Goal: Task Accomplishment & Management: Manage account settings

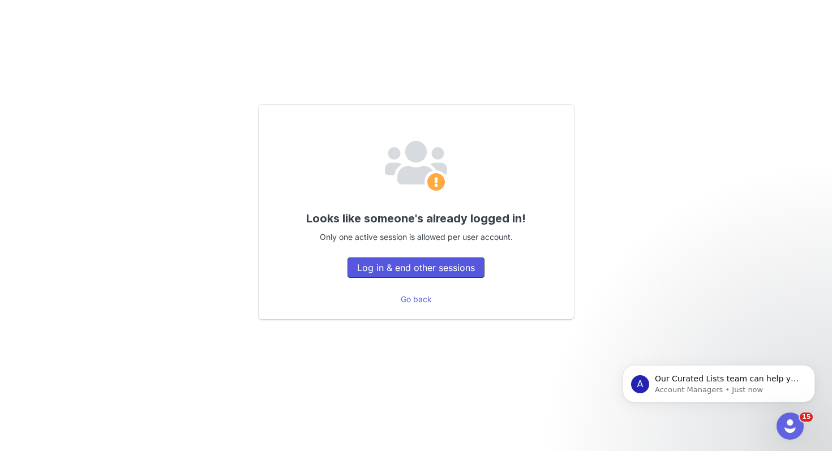
click at [459, 270] on button "Log in & end other sessions" at bounding box center [415, 267] width 137 height 20
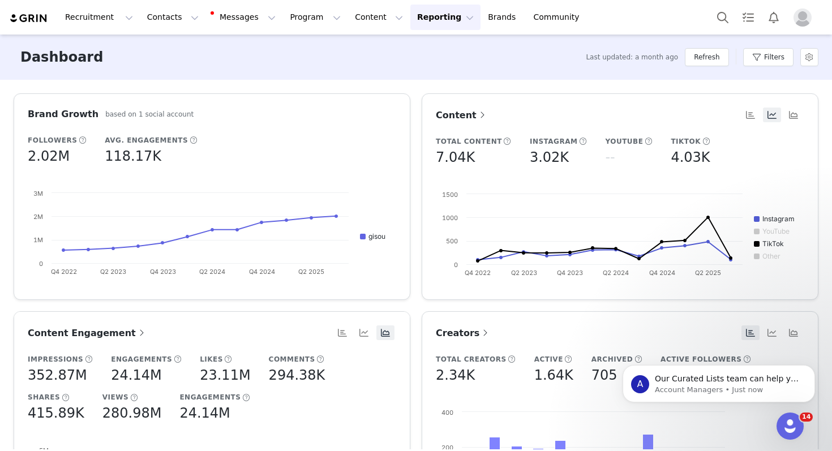
click at [807, 14] on img "Profile" at bounding box center [802, 17] width 18 height 18
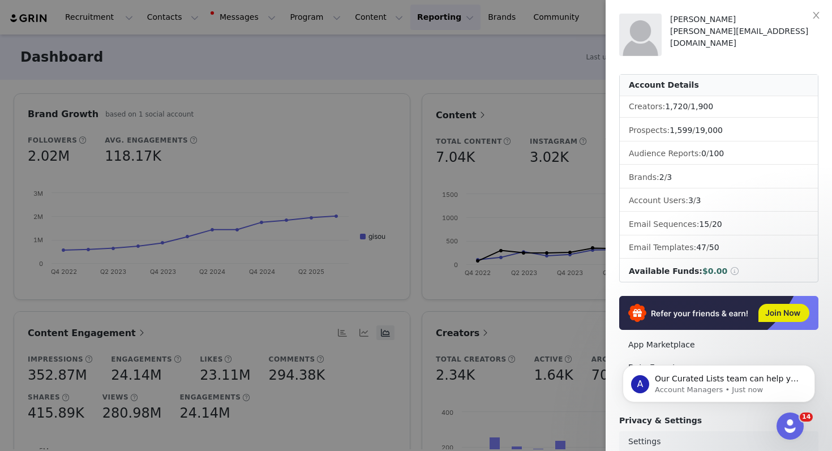
click at [648, 438] on link "Settings" at bounding box center [718, 441] width 199 height 21
select select "Europe/Amsterdam"
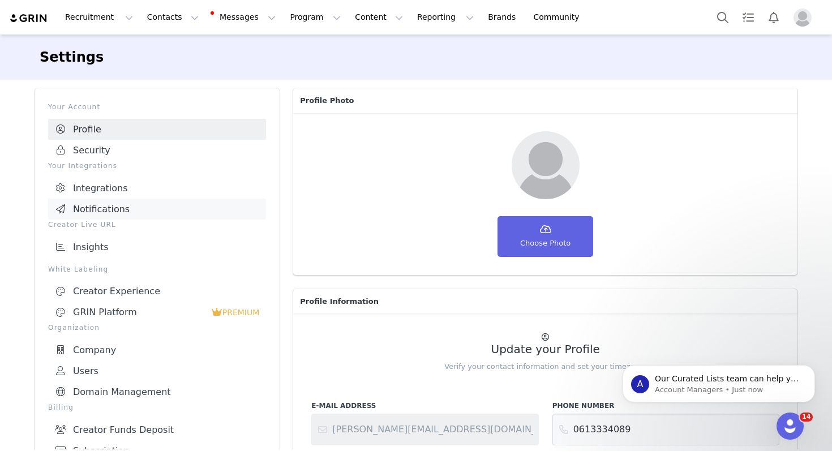
scroll to position [184, 0]
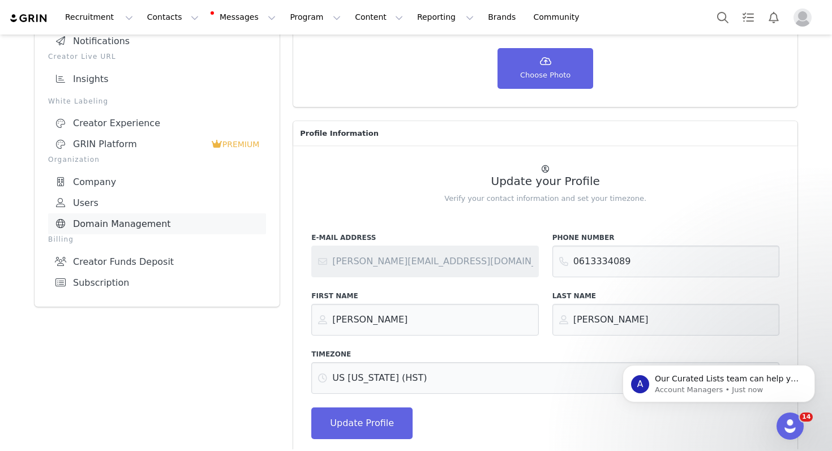
click at [147, 195] on link "Users" at bounding box center [157, 202] width 218 height 21
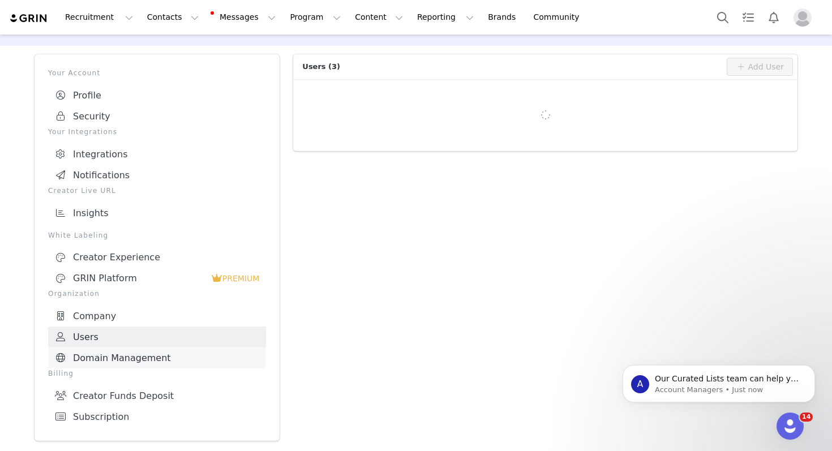
scroll to position [28, 0]
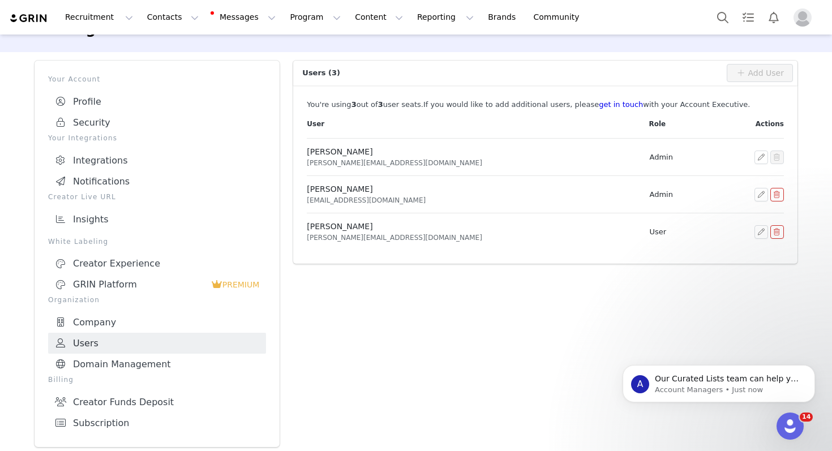
click at [782, 195] on button "button" at bounding box center [777, 195] width 14 height 14
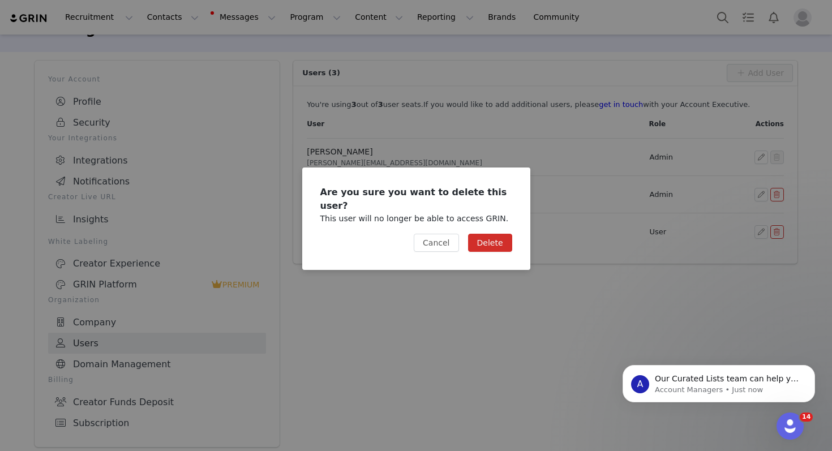
click at [477, 238] on button "Delete" at bounding box center [490, 243] width 44 height 18
click at [492, 235] on button "Delete" at bounding box center [490, 243] width 44 height 18
click at [492, 234] on button "Delete" at bounding box center [490, 243] width 44 height 18
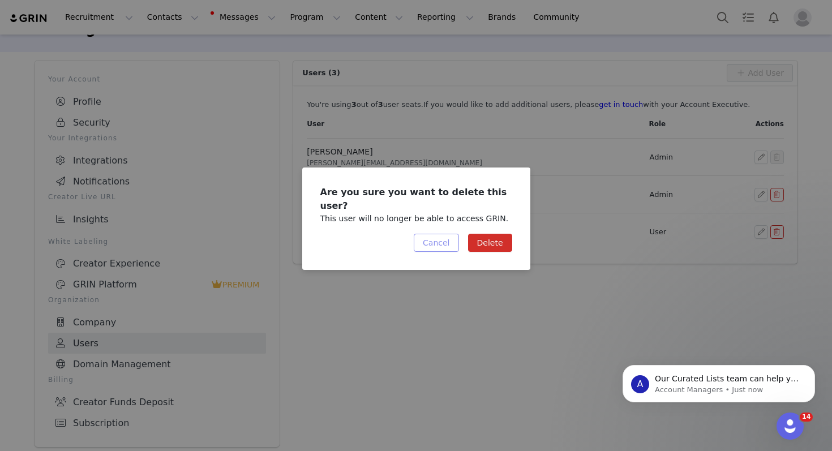
click at [432, 237] on button "Cancel" at bounding box center [435, 243] width 45 height 18
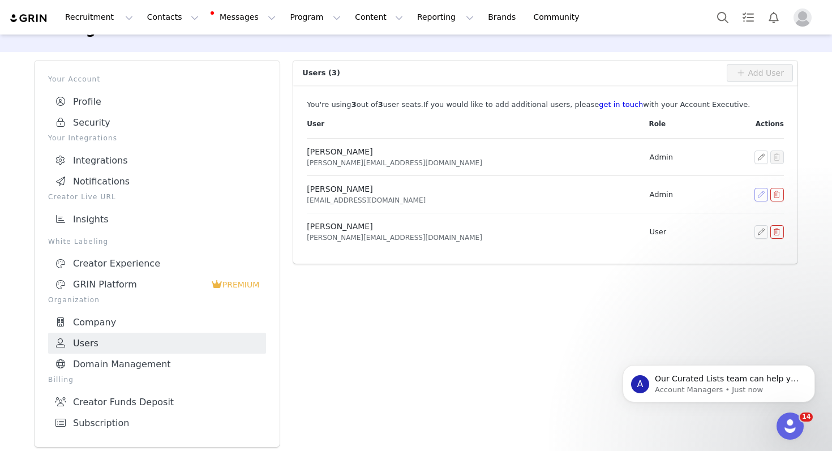
click at [757, 191] on button "button" at bounding box center [761, 195] width 14 height 14
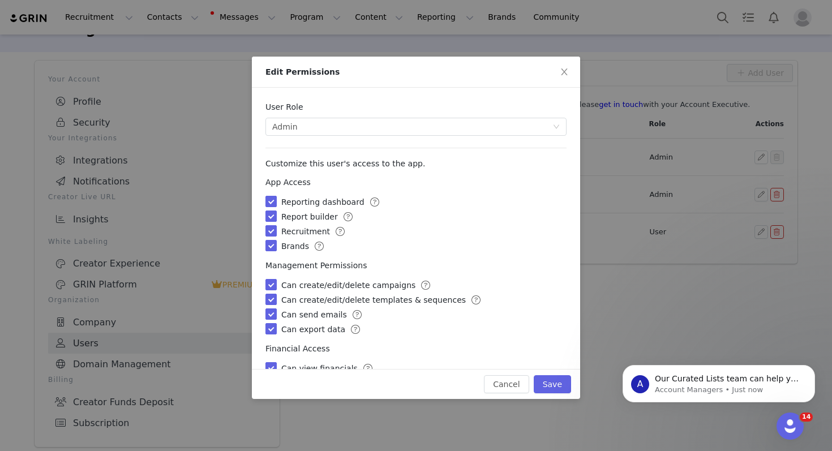
scroll to position [171, 0]
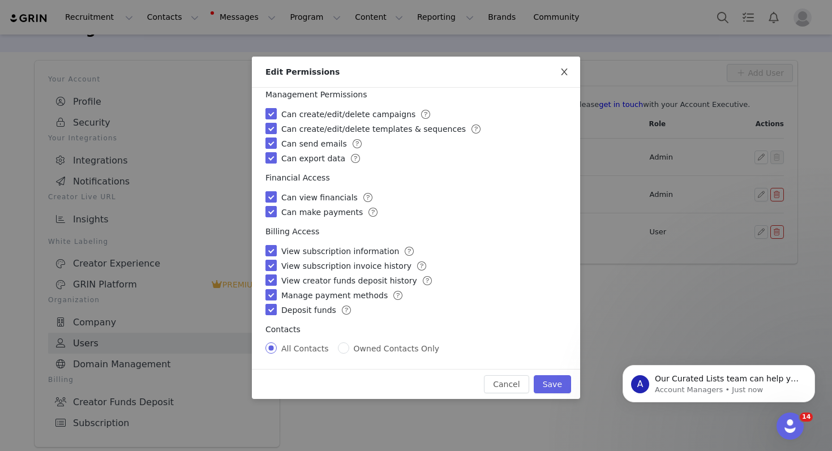
click at [559, 75] on span "Close" at bounding box center [564, 73] width 32 height 32
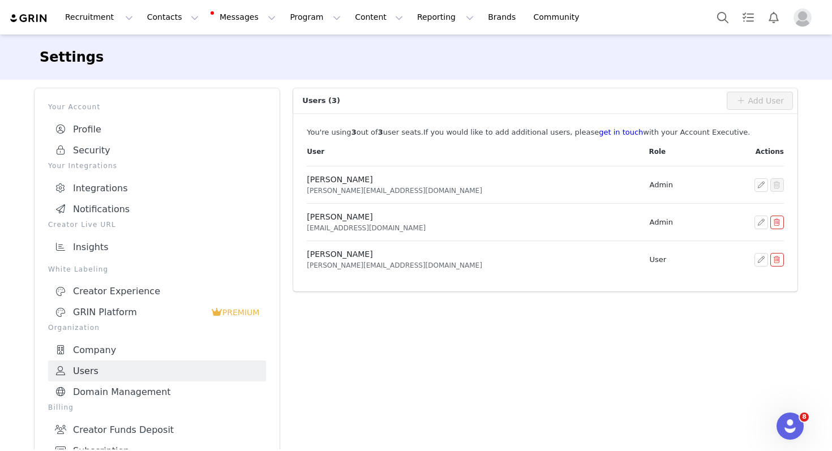
click at [777, 221] on button "button" at bounding box center [777, 223] width 14 height 14
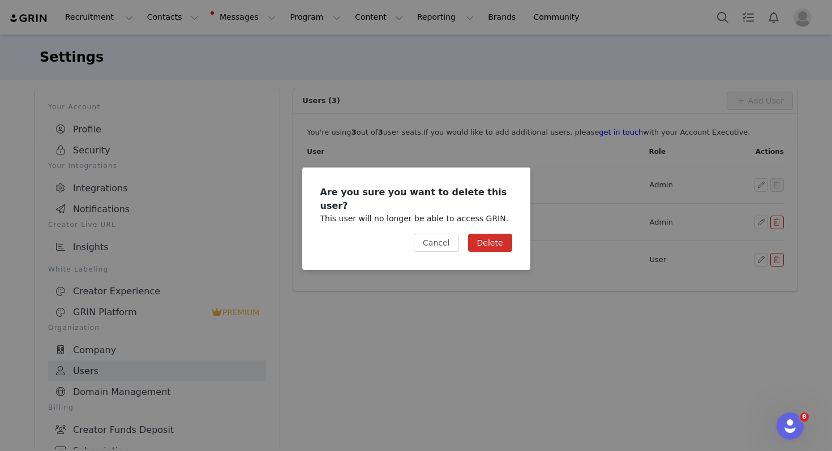
click at [501, 234] on button "Delete" at bounding box center [490, 243] width 44 height 18
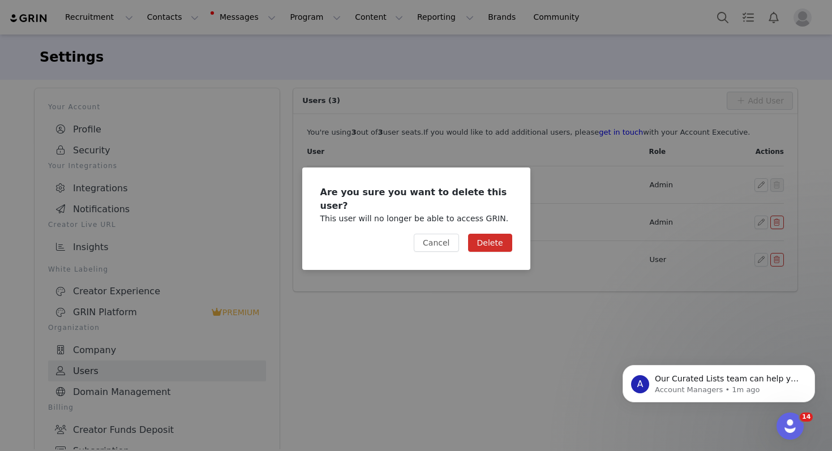
click at [499, 238] on button "Delete" at bounding box center [490, 243] width 44 height 18
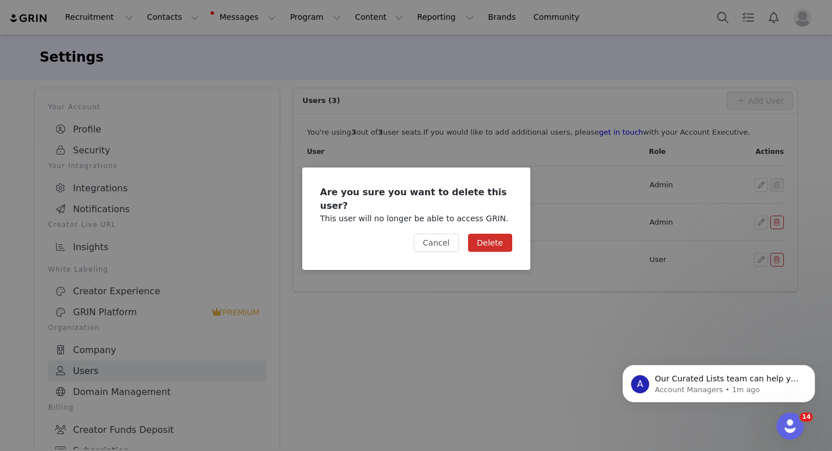
click at [499, 238] on button "Delete" at bounding box center [490, 243] width 44 height 18
click at [503, 242] on button "Delete" at bounding box center [490, 243] width 44 height 18
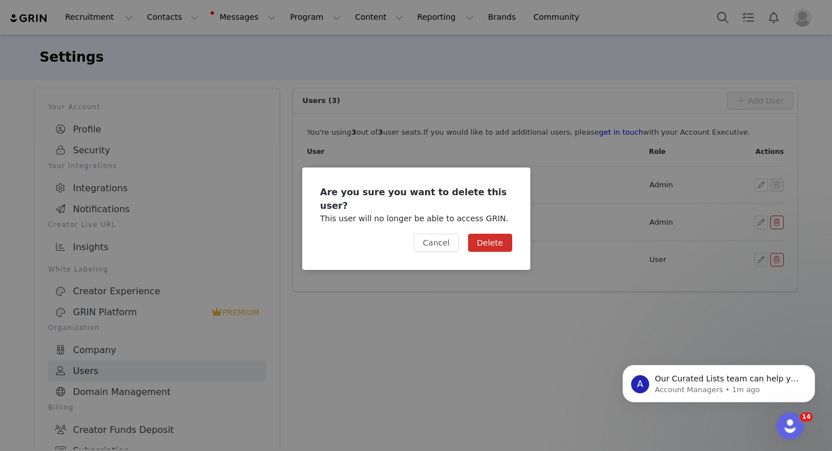
click at [476, 261] on div "Cancel Delete" at bounding box center [416, 247] width 228 height 45
click at [499, 234] on button "Delete" at bounding box center [490, 243] width 44 height 18
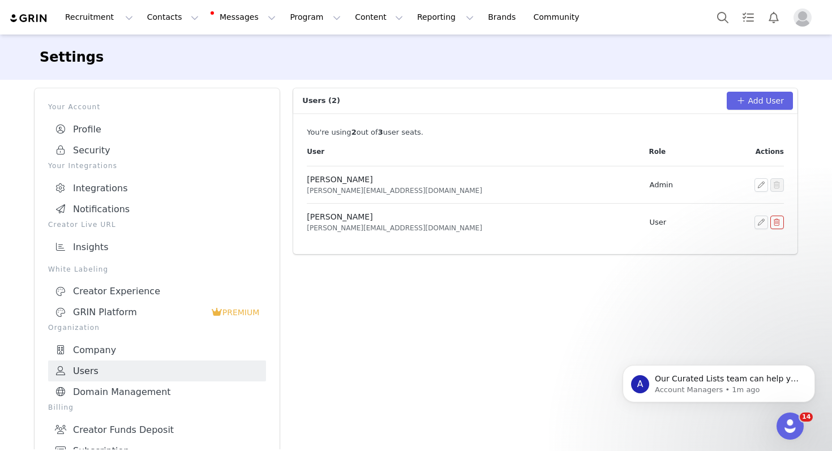
click at [499, 230] on div "[PERSON_NAME][EMAIL_ADDRESS][DOMAIN_NAME]" at bounding box center [471, 228] width 328 height 10
click at [763, 103] on button "Add User" at bounding box center [759, 101] width 66 height 18
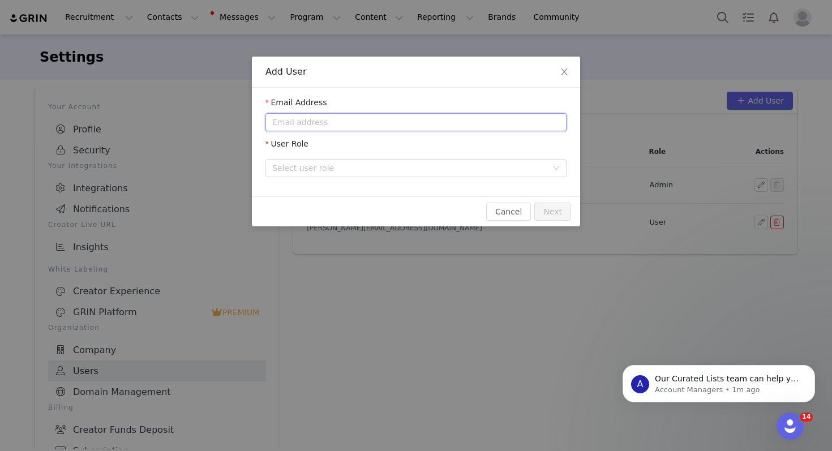
click at [393, 119] on input "email" at bounding box center [415, 122] width 301 height 18
click at [393, 165] on div "Select user role" at bounding box center [409, 167] width 275 height 11
type input "[EMAIL_ADDRESS][DOMAIN_NAME]"
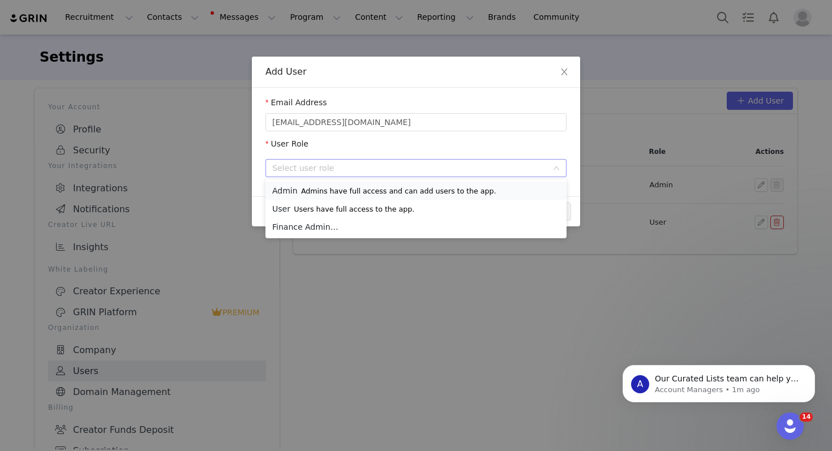
click at [385, 195] on p "Admins have full access and can add users to the app." at bounding box center [398, 191] width 195 height 9
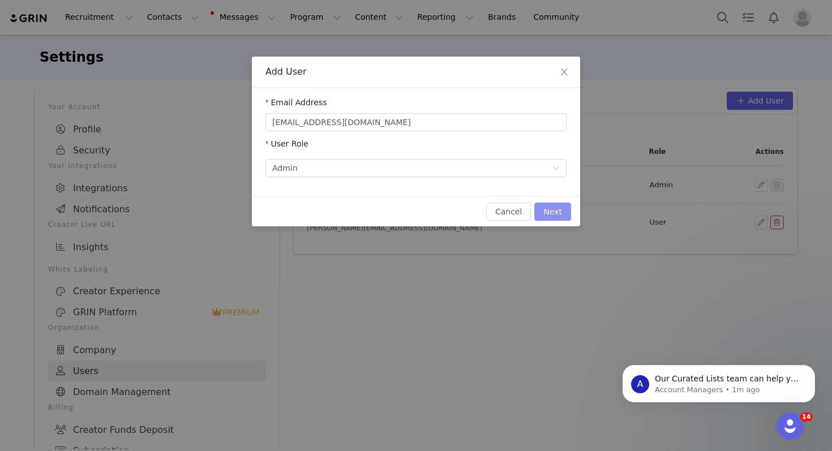
click at [551, 209] on button "Next" at bounding box center [552, 212] width 37 height 18
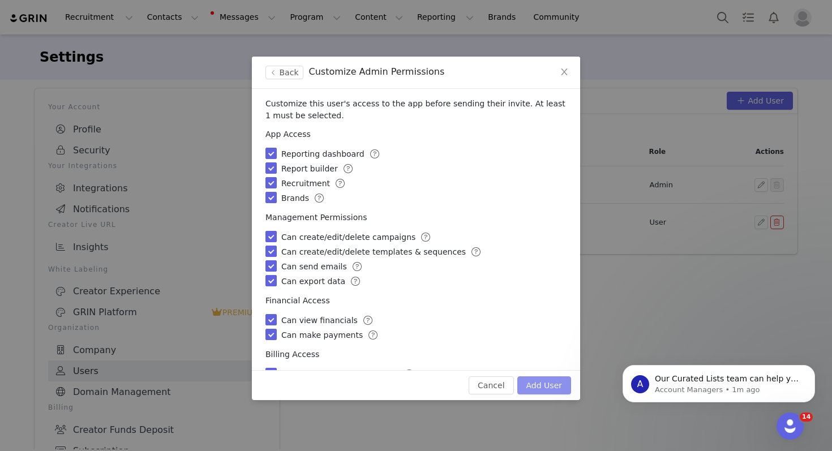
click at [543, 388] on button "Add User" at bounding box center [544, 385] width 54 height 18
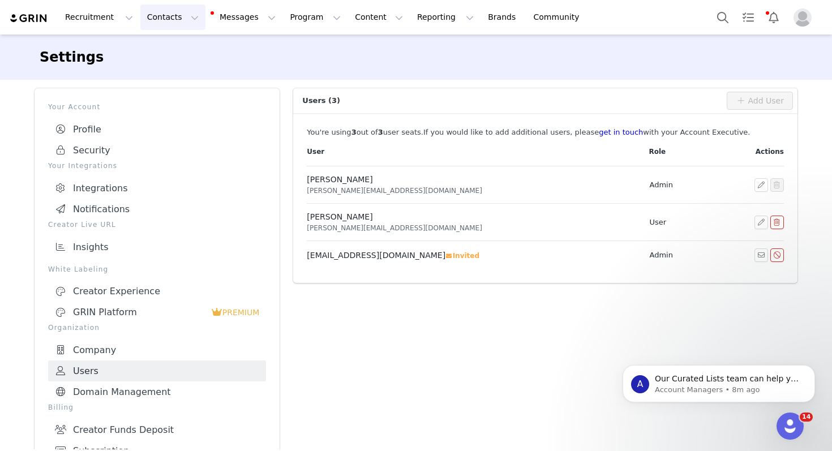
click at [159, 20] on button "Contacts Contacts" at bounding box center [172, 17] width 65 height 25
click at [184, 90] on div "Applicants" at bounding box center [177, 92] width 76 height 12
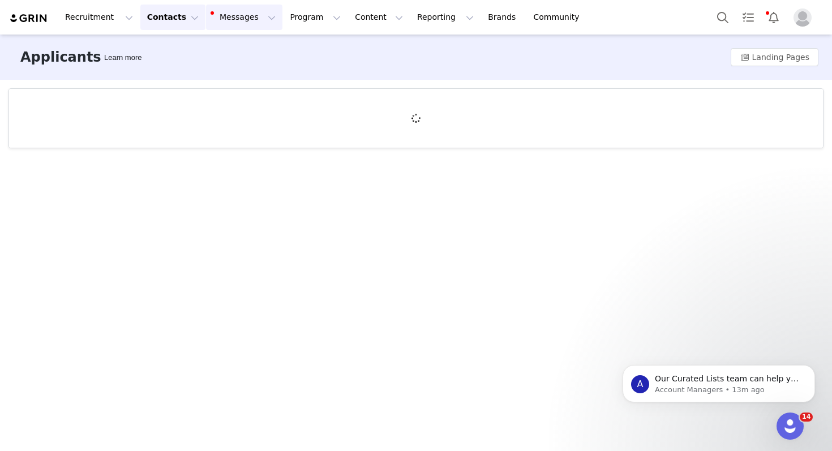
click at [234, 23] on button "Messages Messages" at bounding box center [244, 17] width 76 height 25
click at [214, 72] on p "Inbox" at bounding box center [213, 71] width 21 height 12
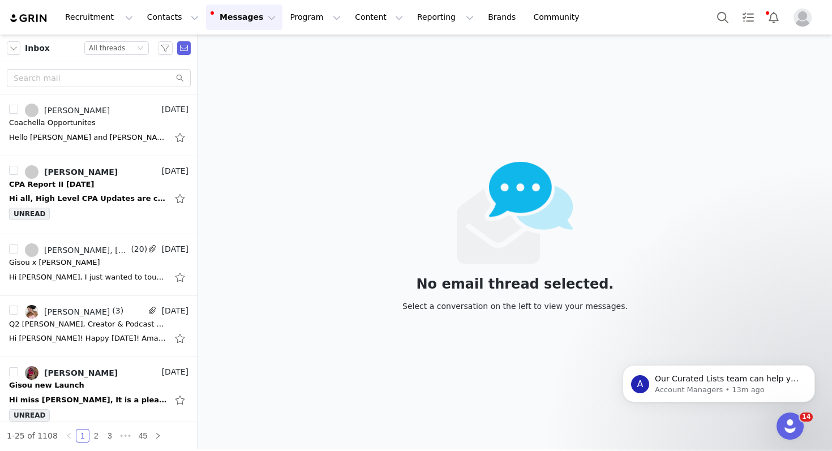
click at [803, 20] on img "Profile" at bounding box center [802, 17] width 18 height 18
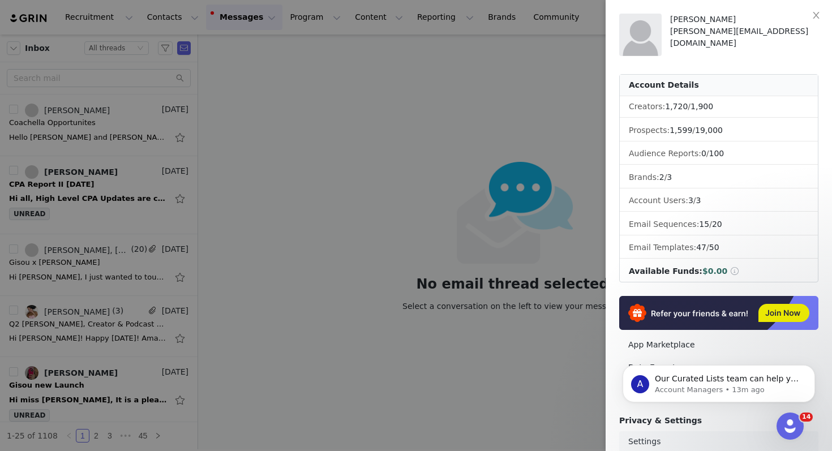
click at [650, 441] on link "Settings" at bounding box center [718, 441] width 199 height 21
select select "Europe/[GEOGRAPHIC_DATA]"
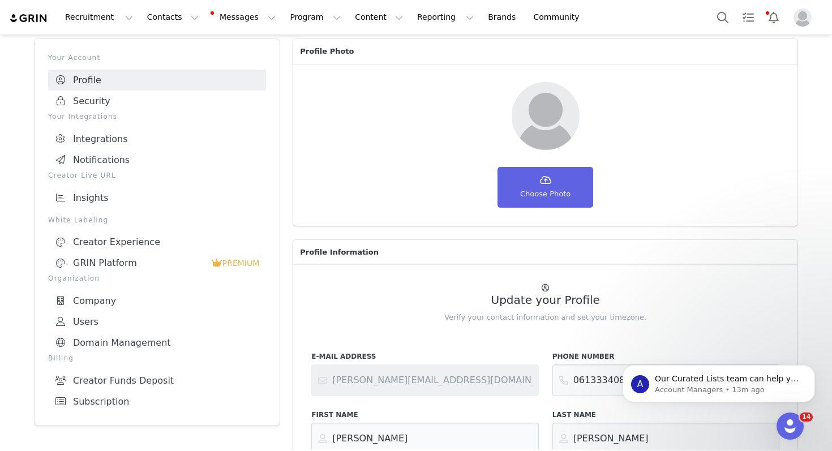
scroll to position [50, 0]
click at [76, 317] on link "Users" at bounding box center [157, 321] width 218 height 21
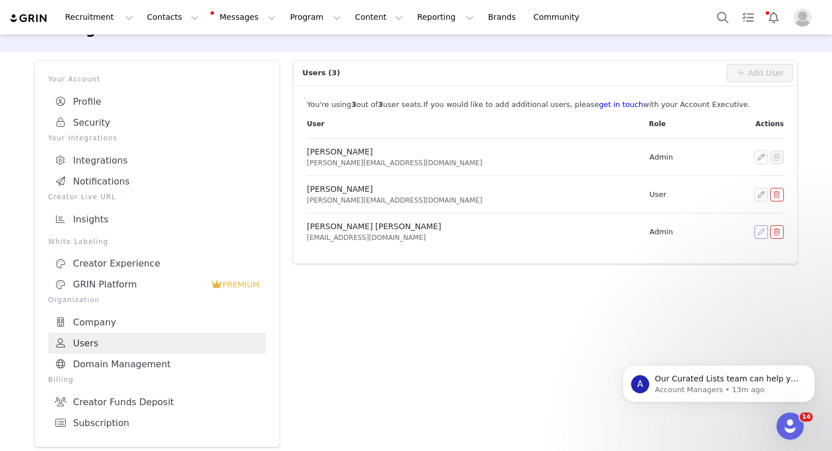
click at [757, 232] on button "button" at bounding box center [761, 232] width 14 height 14
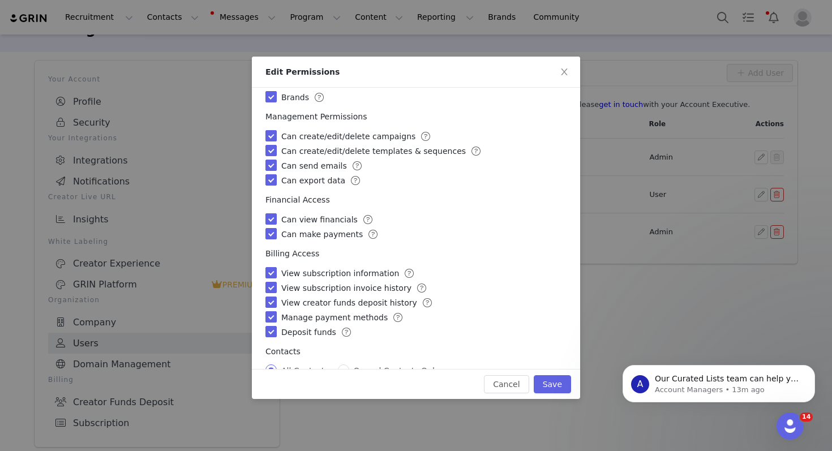
scroll to position [171, 0]
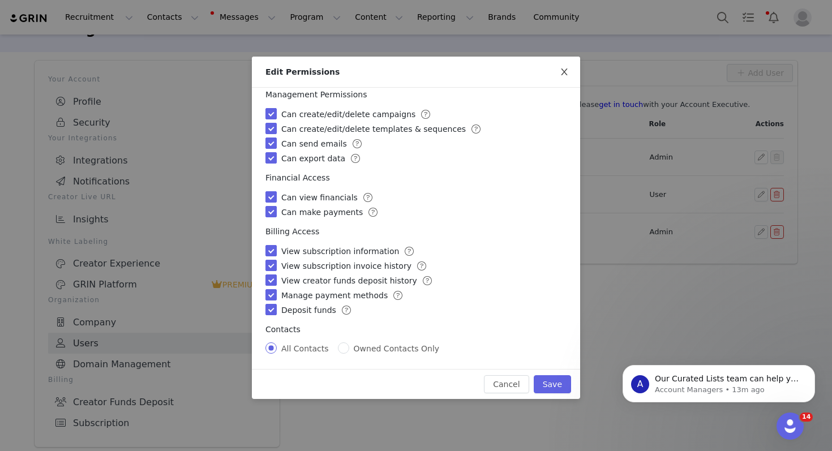
click at [566, 74] on icon "icon: close" at bounding box center [563, 71] width 9 height 9
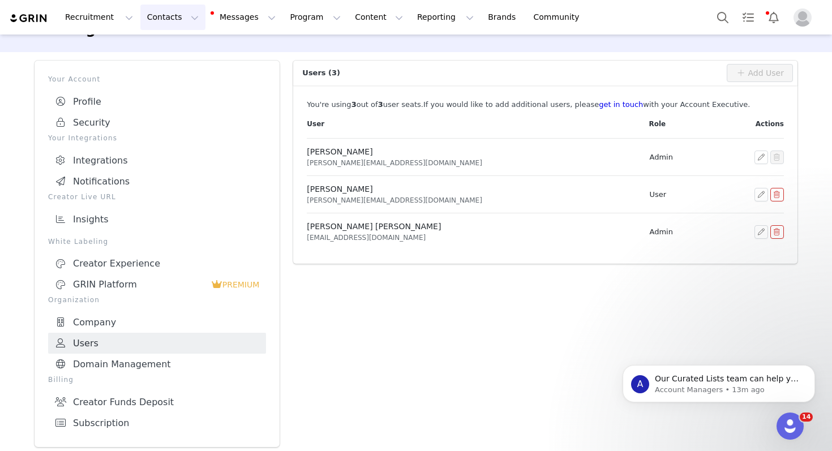
click at [172, 18] on button "Contacts Contacts" at bounding box center [172, 17] width 65 height 25
click at [179, 47] on div "Creators" at bounding box center [177, 50] width 76 height 12
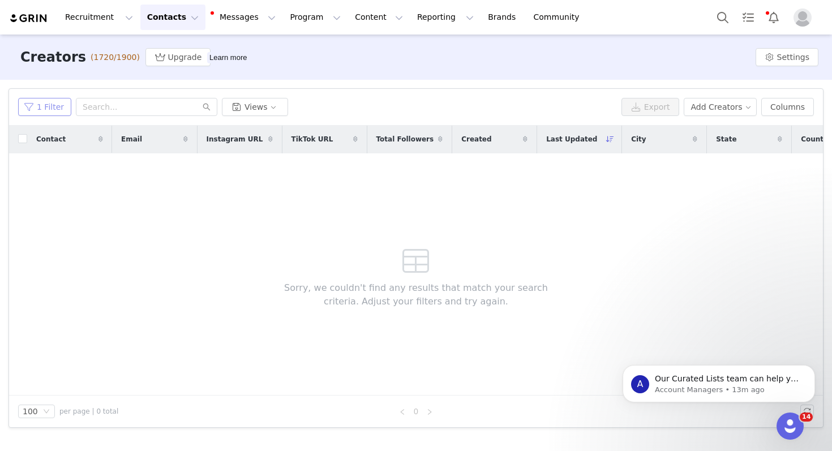
click at [56, 107] on button "1 Filter" at bounding box center [44, 107] width 53 height 18
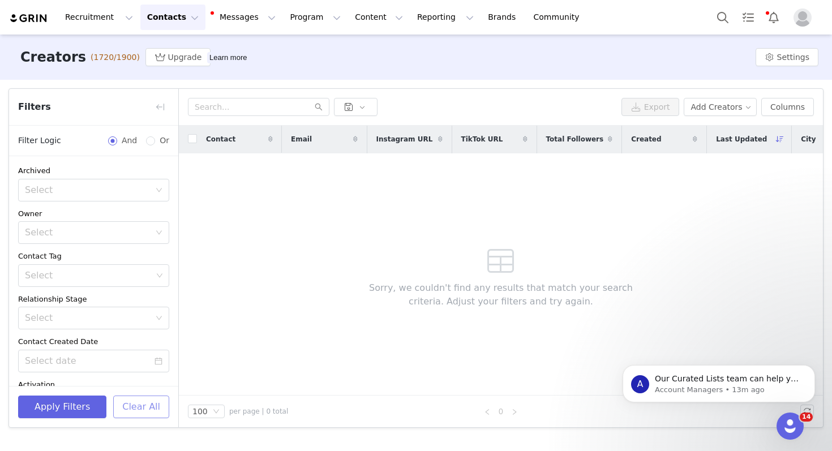
click at [148, 411] on button "Clear All" at bounding box center [141, 406] width 56 height 23
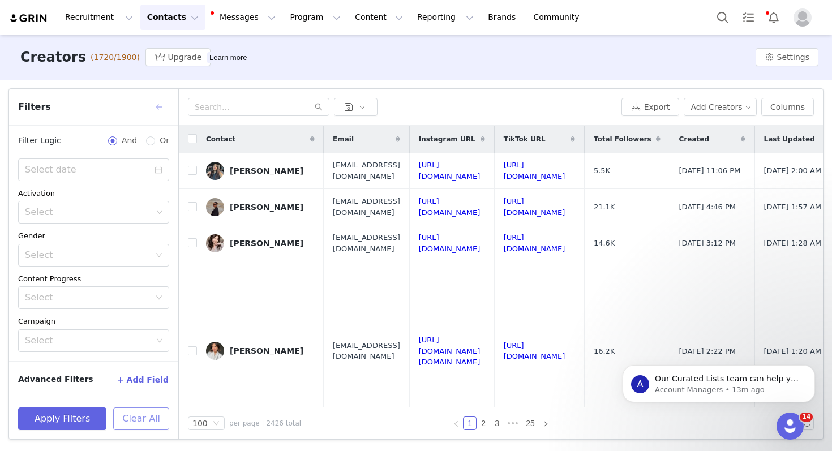
scroll to position [191, 0]
click at [161, 106] on button "button" at bounding box center [160, 107] width 18 height 18
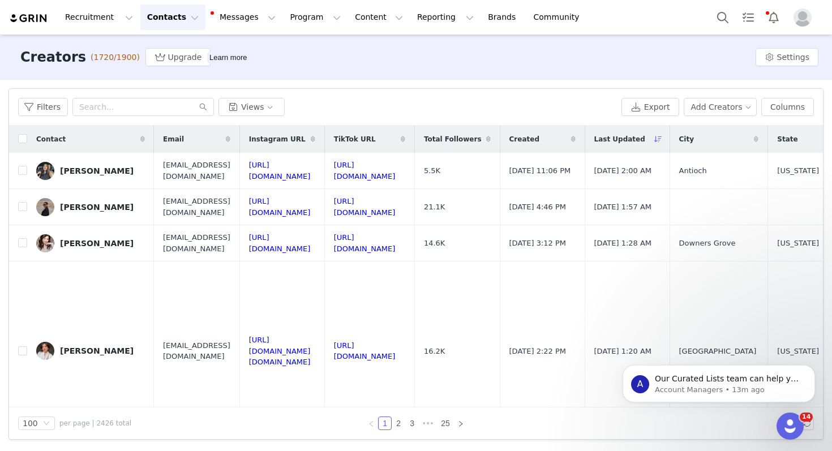
click at [235, 140] on span at bounding box center [228, 139] width 14 height 14
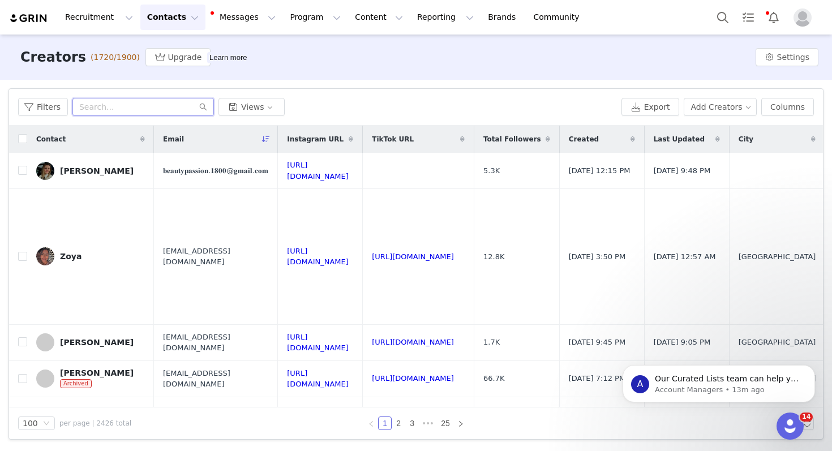
click at [120, 106] on input "text" at bounding box center [142, 107] width 141 height 18
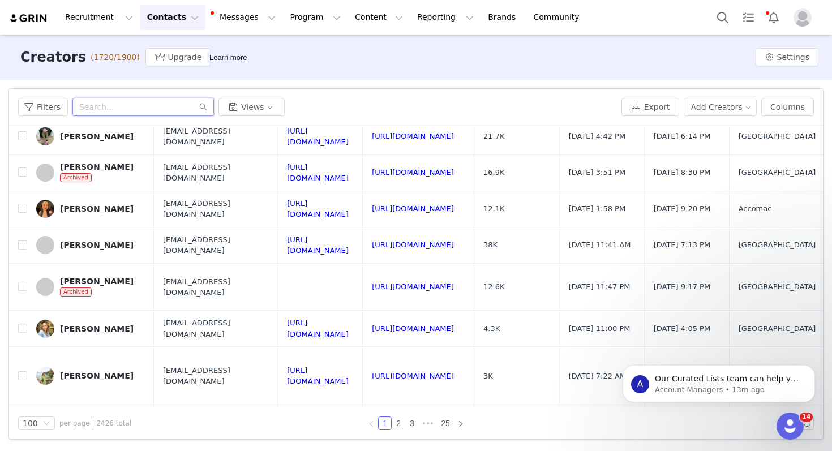
scroll to position [2521, 0]
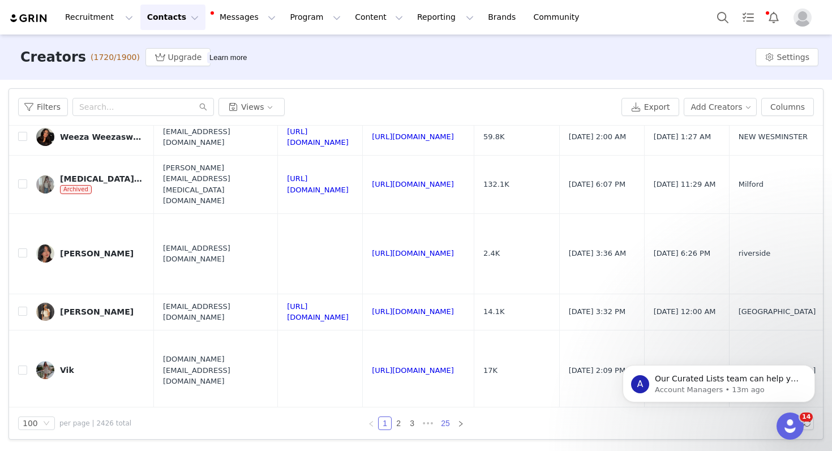
click at [445, 420] on link "25" at bounding box center [445, 423] width 16 height 12
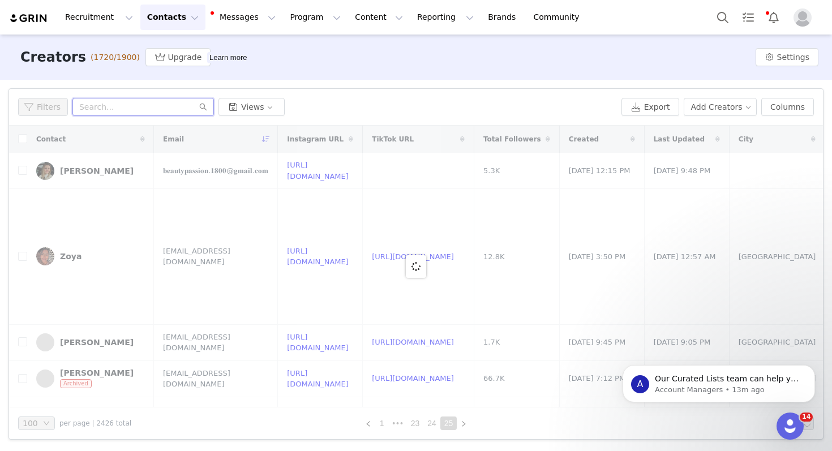
click at [118, 110] on input "text" at bounding box center [142, 107] width 141 height 18
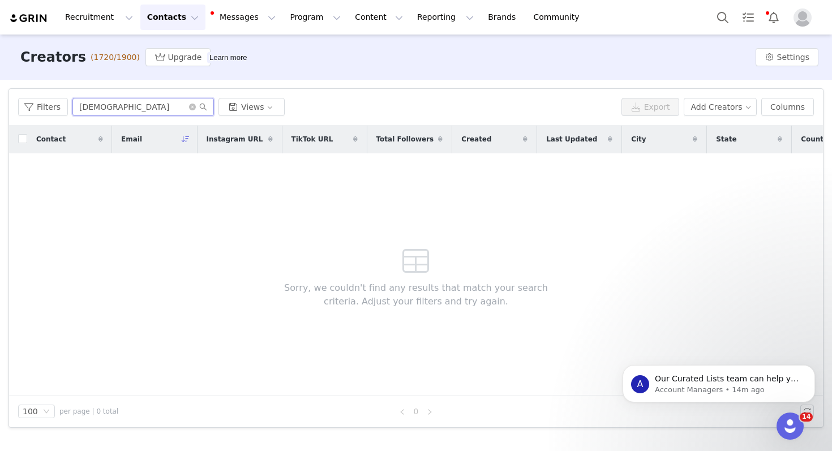
scroll to position [203, 0]
click at [187, 107] on input "[DEMOGRAPHIC_DATA]" at bounding box center [142, 107] width 141 height 18
type input "[DEMOGRAPHIC_DATA]"
click at [192, 107] on icon "icon: close-circle" at bounding box center [192, 107] width 7 height 7
click at [136, 102] on input "text" at bounding box center [142, 107] width 141 height 18
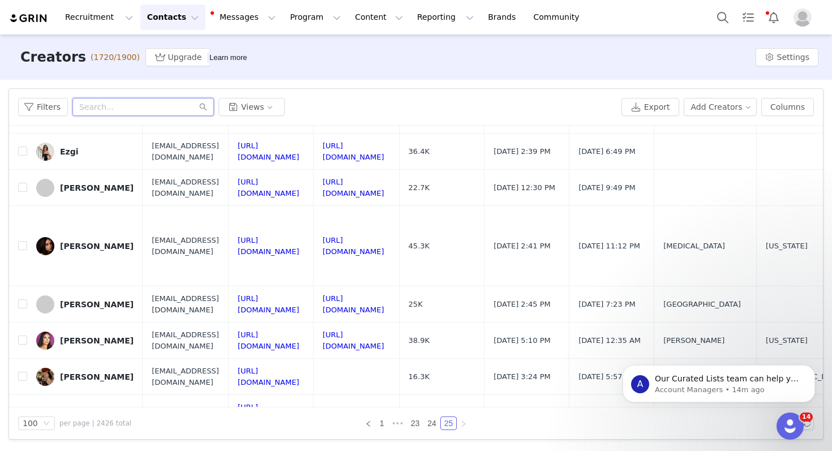
scroll to position [841, 0]
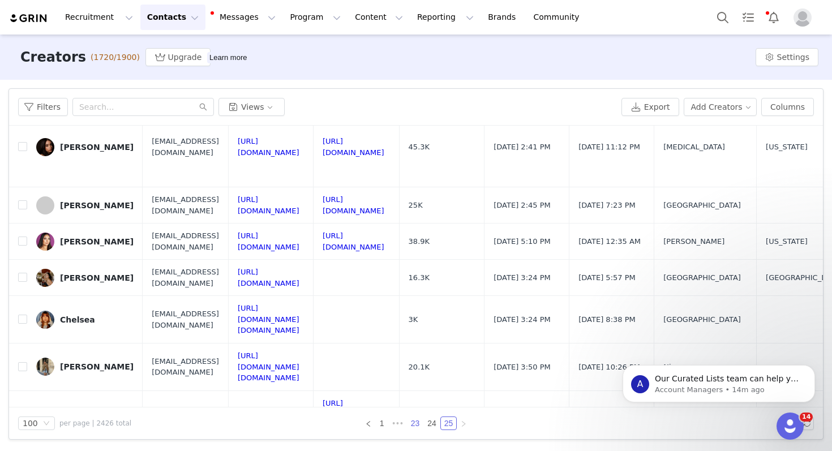
click at [414, 425] on link "23" at bounding box center [415, 423] width 16 height 12
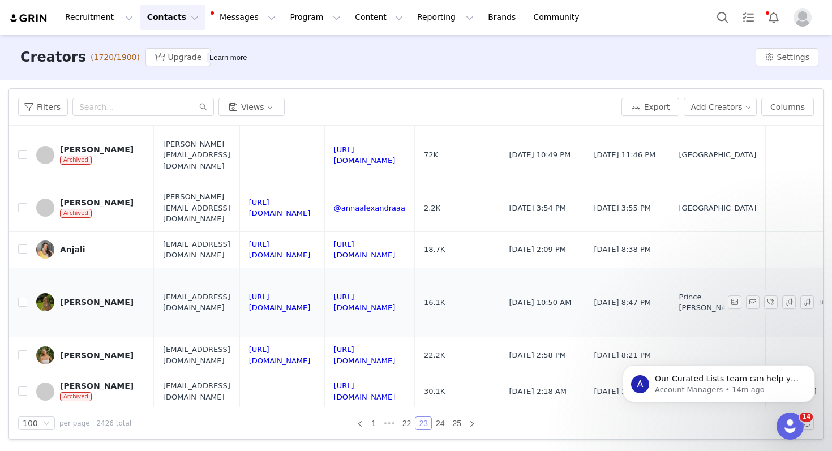
scroll to position [0, 0]
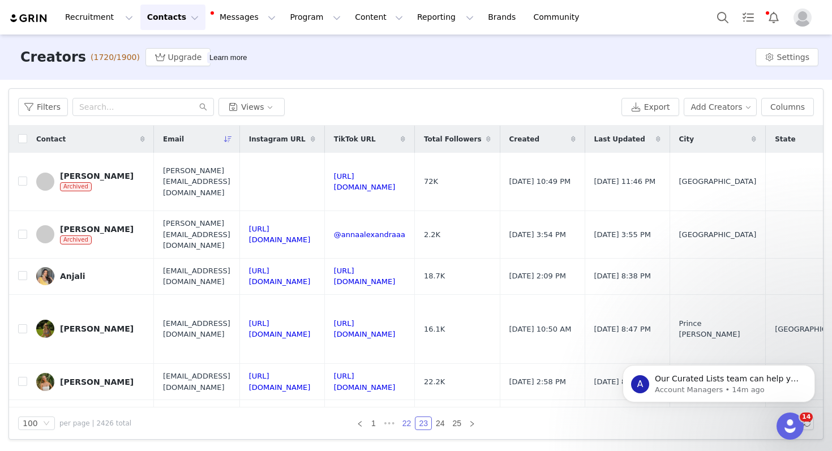
click at [404, 425] on link "22" at bounding box center [407, 423] width 16 height 12
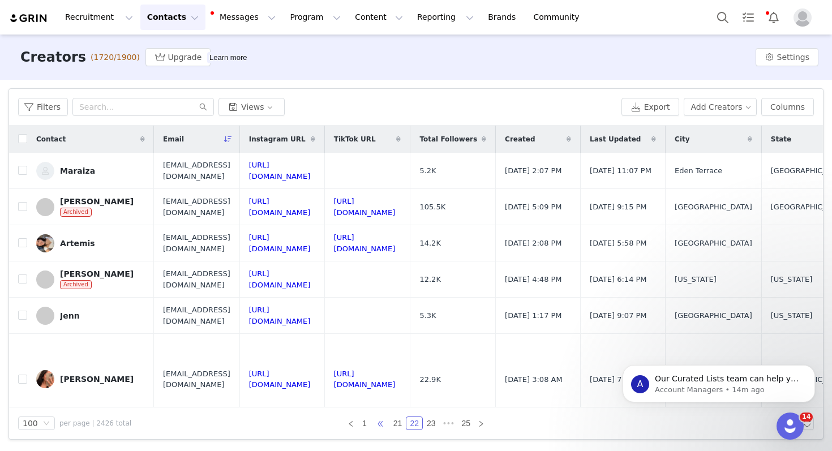
click at [381, 420] on span "•••" at bounding box center [380, 423] width 18 height 14
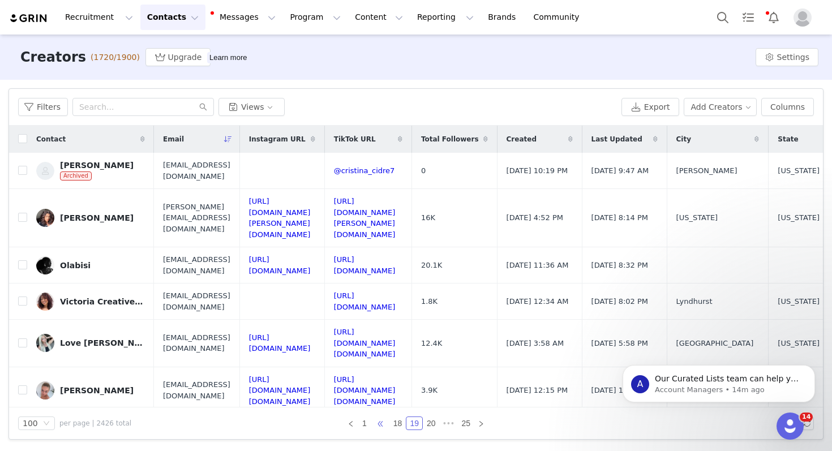
click at [379, 422] on span "•••" at bounding box center [380, 423] width 18 height 14
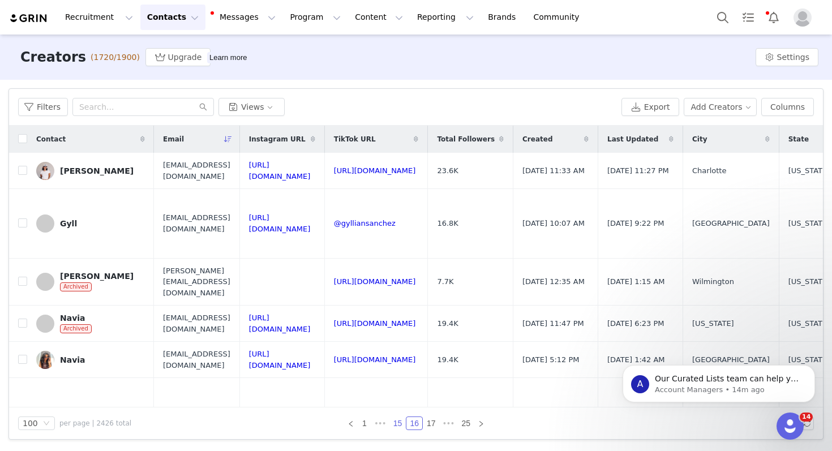
click at [399, 424] on link "15" at bounding box center [398, 423] width 16 height 12
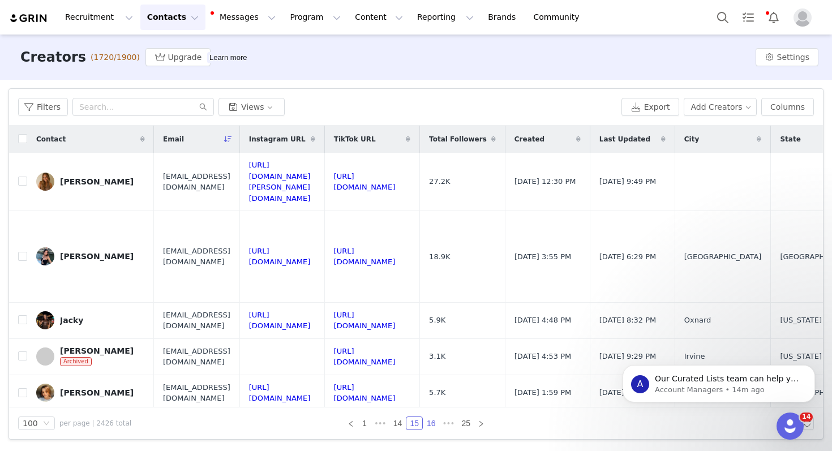
click at [437, 424] on link "16" at bounding box center [431, 423] width 16 height 12
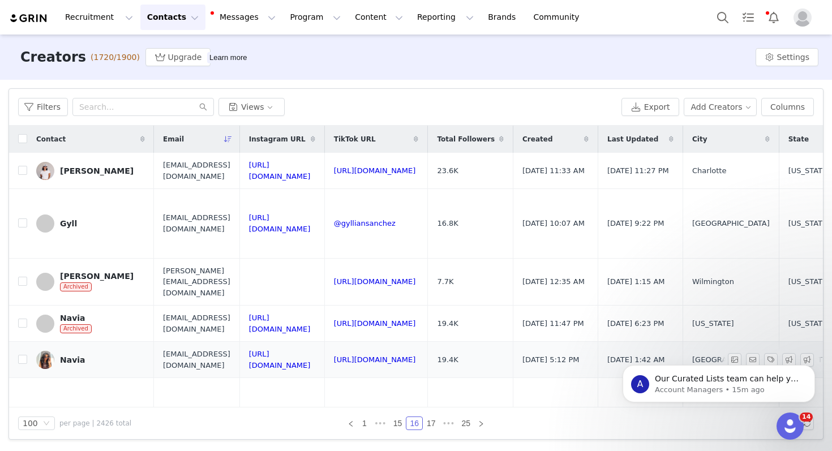
scroll to position [4459, 0]
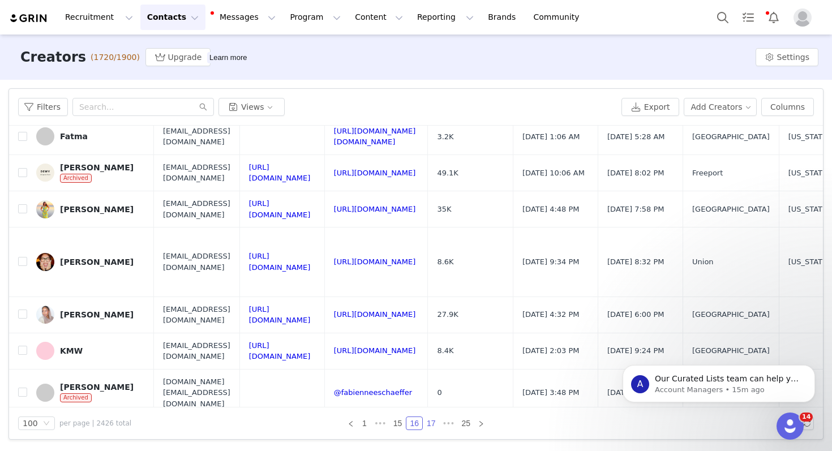
click at [432, 424] on link "17" at bounding box center [431, 423] width 16 height 12
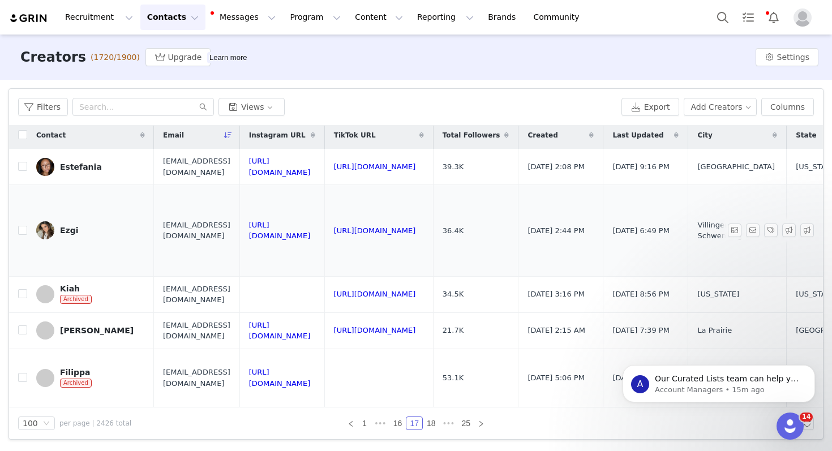
scroll to position [0, 0]
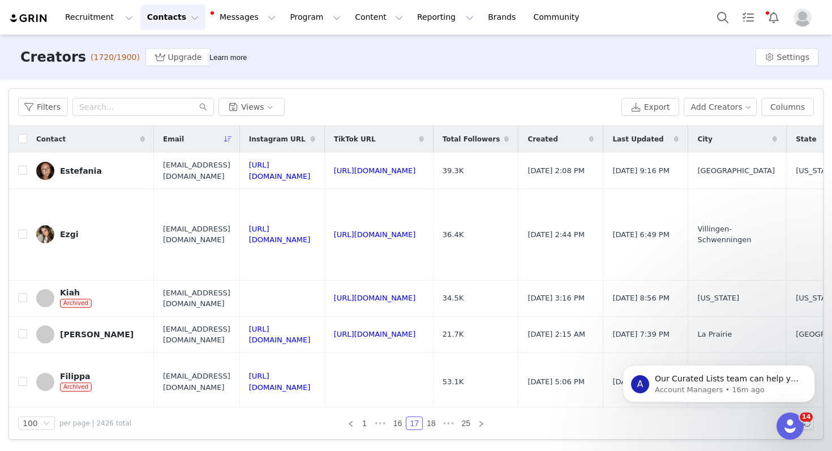
click at [179, 14] on button "Contacts Contacts" at bounding box center [172, 17] width 65 height 25
click at [189, 73] on div "Prospects" at bounding box center [177, 71] width 76 height 12
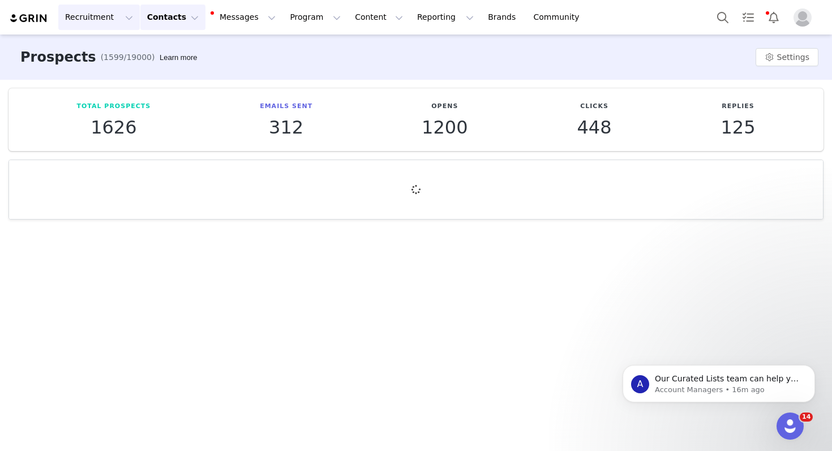
drag, startPoint x: 105, startPoint y: 22, endPoint x: 231, endPoint y: 30, distance: 125.8
click at [105, 22] on button "Recruitment Recruitment" at bounding box center [98, 17] width 81 height 25
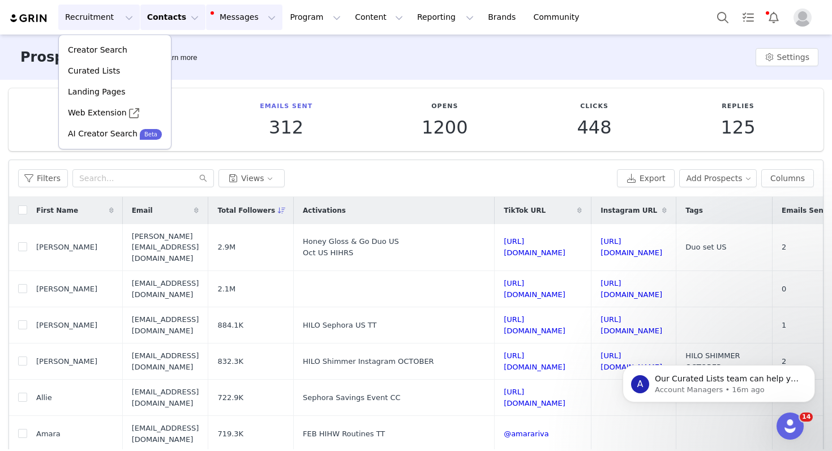
click at [239, 21] on button "Messages Messages" at bounding box center [244, 17] width 76 height 25
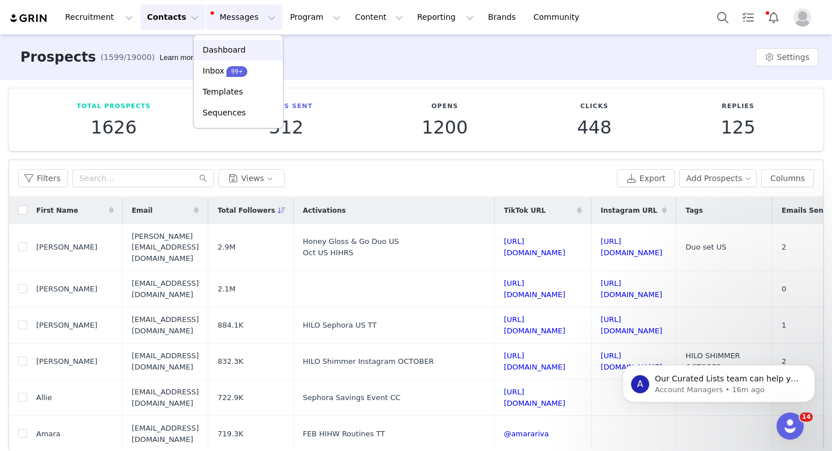
click at [239, 53] on p "Dashboard" at bounding box center [224, 50] width 43 height 12
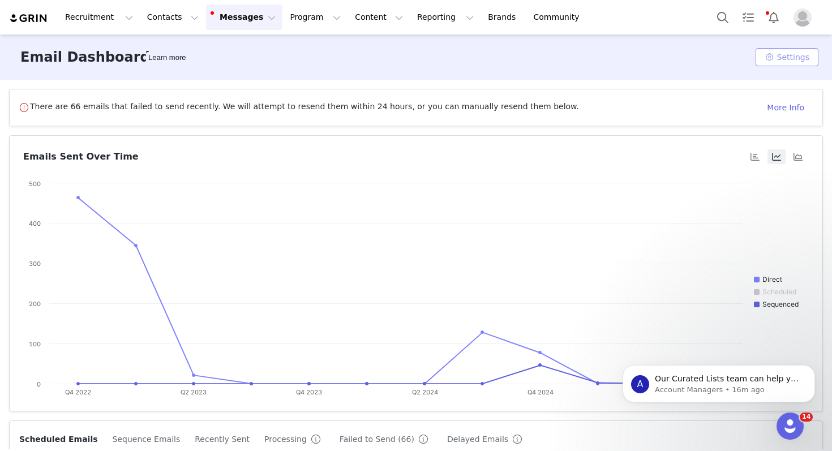
click at [776, 53] on button "Settings" at bounding box center [786, 57] width 63 height 18
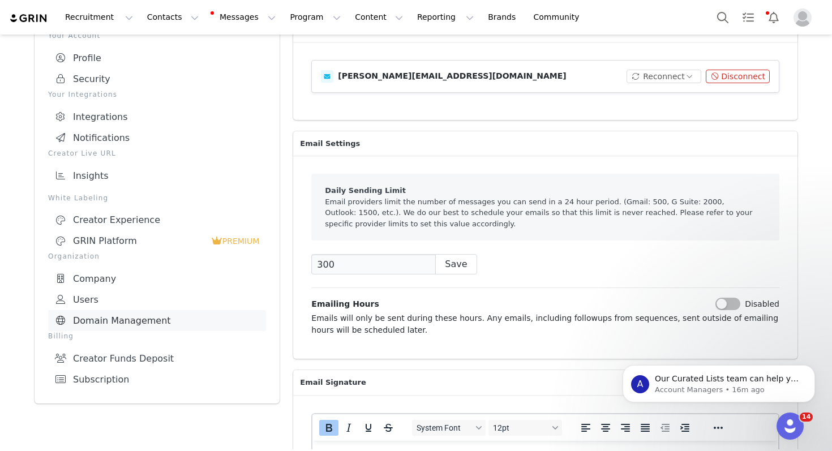
scroll to position [234, 0]
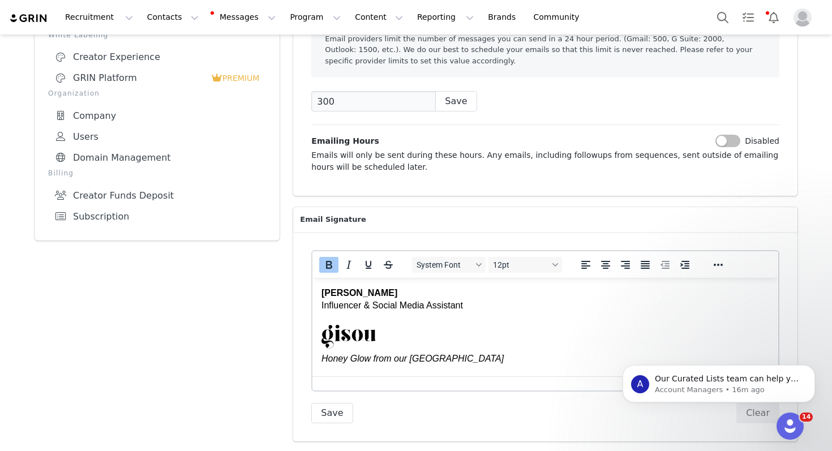
drag, startPoint x: 420, startPoint y: 291, endPoint x: 286, endPoint y: 291, distance: 134.6
click at [312, 291] on html "[PERSON_NAME] Influencer & Social Media Assistant Honey Glow from our Mirsalehi…" at bounding box center [545, 382] width 466 height 210
click at [455, 304] on div "[PERSON_NAME] [PERSON_NAME] Influencer & Social Media Assistant" at bounding box center [544, 298] width 447 height 25
click at [331, 410] on button "Save" at bounding box center [331, 413] width 41 height 20
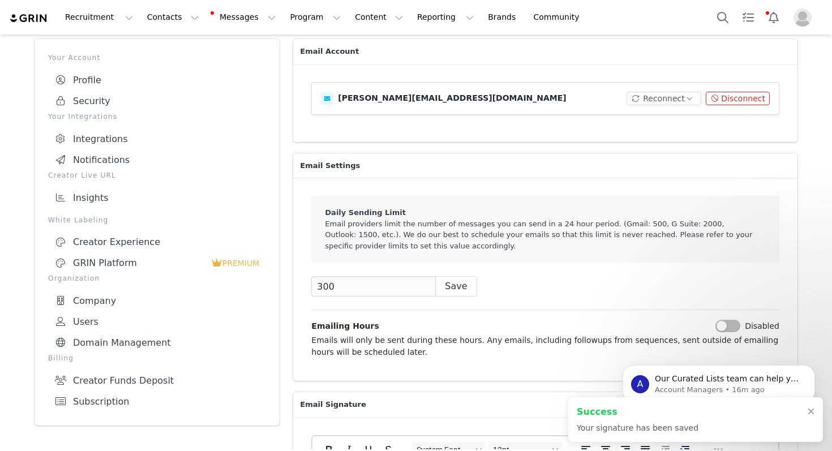
scroll to position [0, 0]
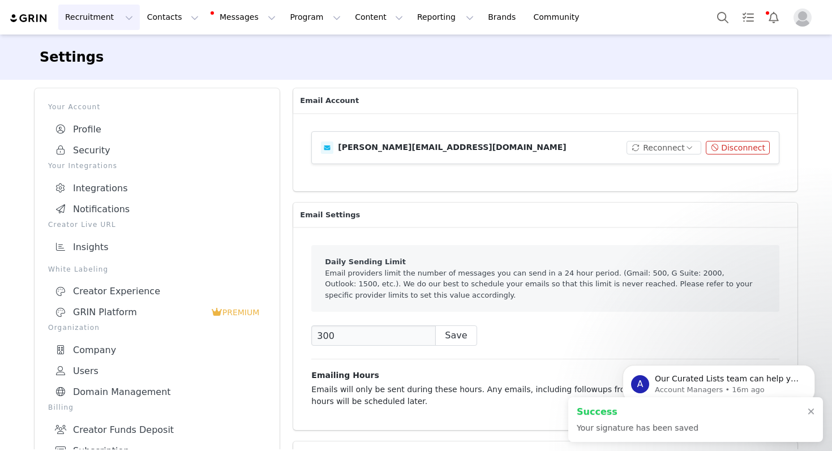
click at [84, 16] on button "Recruitment Recruitment" at bounding box center [98, 17] width 81 height 25
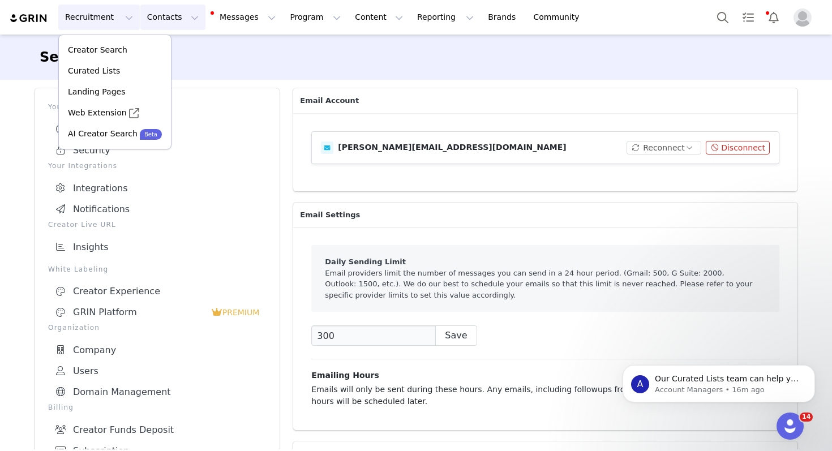
click at [159, 23] on button "Contacts Contacts" at bounding box center [172, 17] width 65 height 25
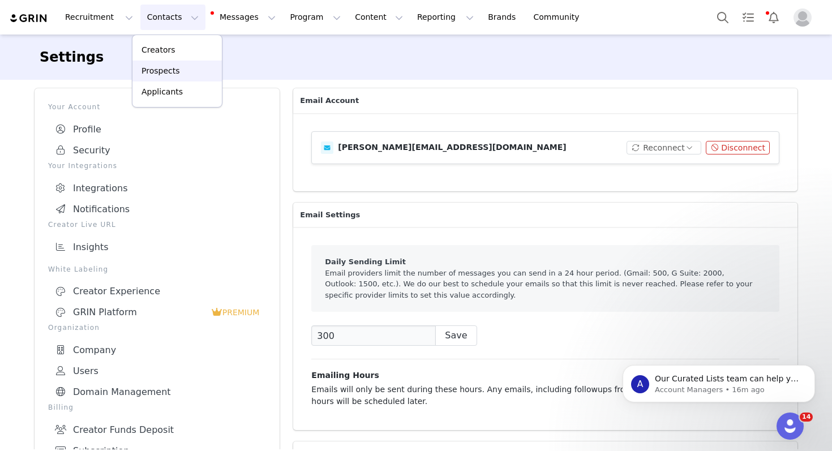
click at [184, 70] on div "Prospects" at bounding box center [177, 71] width 76 height 12
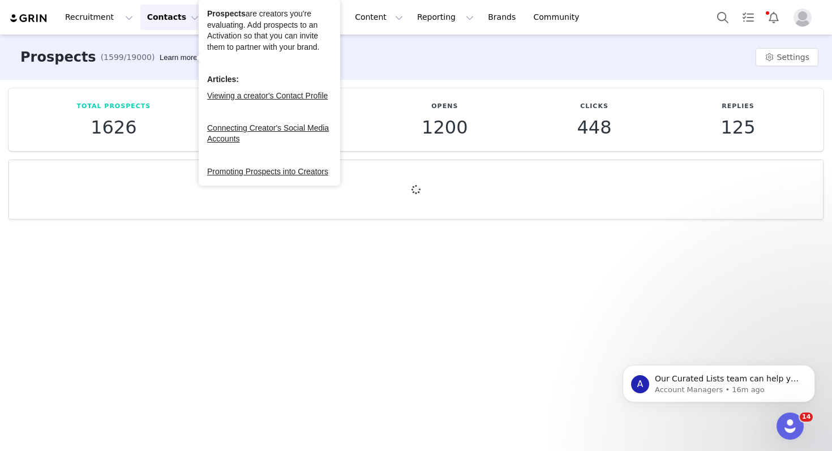
click at [413, 57] on div "Prospects (1599/19000) Learn more Settings" at bounding box center [416, 57] width 832 height 45
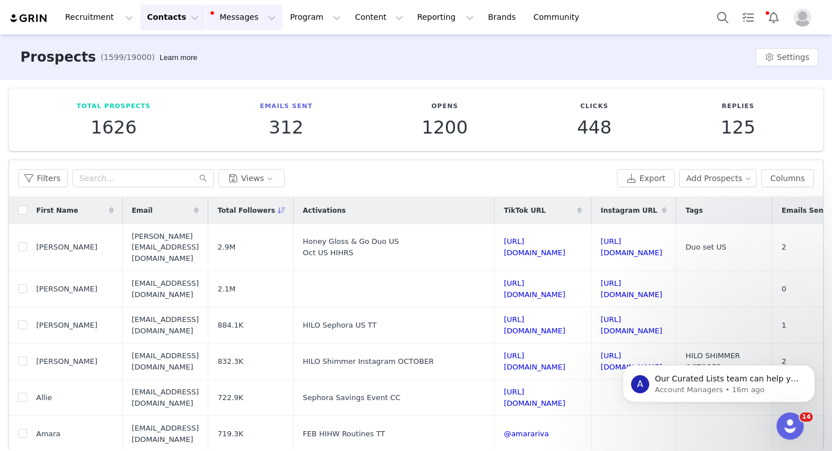
click at [253, 21] on button "Messages Messages" at bounding box center [244, 17] width 76 height 25
click at [405, 84] on div "Total Prospects 1626 Emails Sent 312 Opens 1200 Clicks 448 Replies 125 Filters …" at bounding box center [416, 294] width 832 height 428
click at [199, 210] on icon at bounding box center [196, 210] width 5 height 7
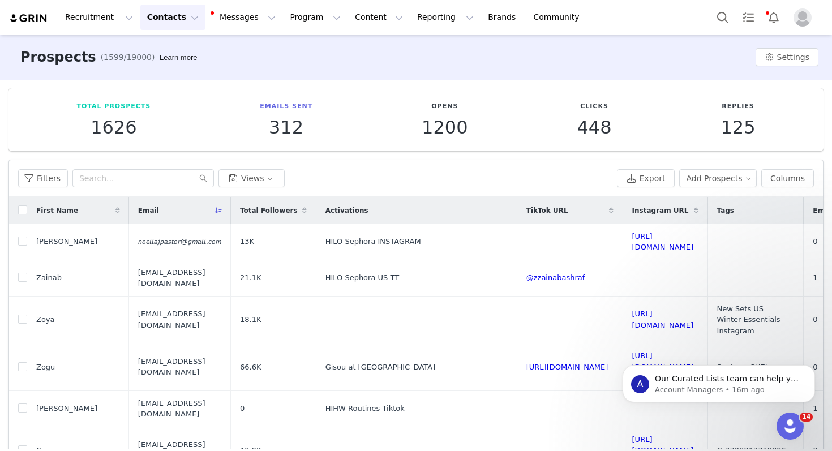
click at [223, 210] on icon at bounding box center [219, 210] width 8 height 7
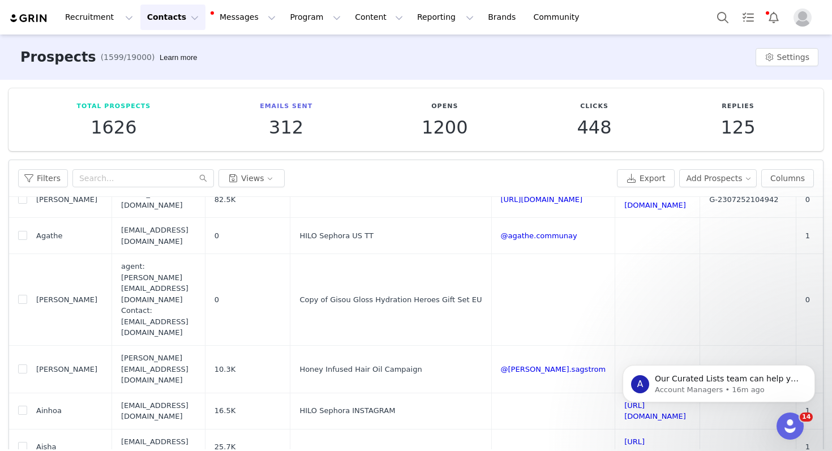
scroll to position [58, 0]
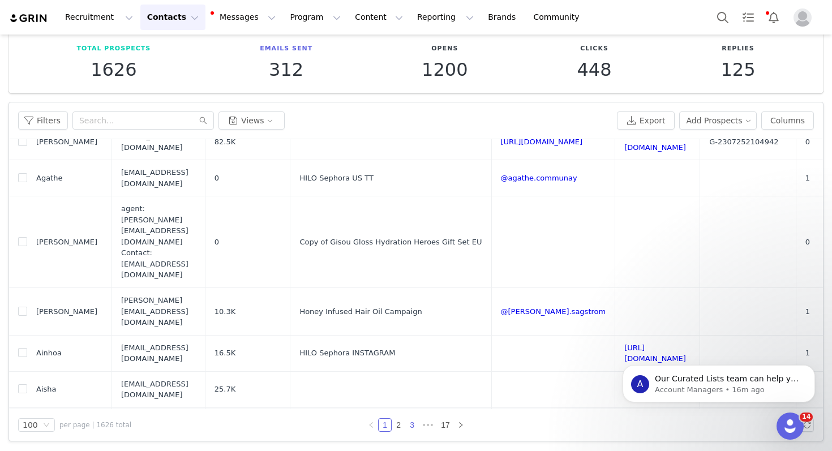
click at [417, 425] on link "3" at bounding box center [412, 425] width 12 height 12
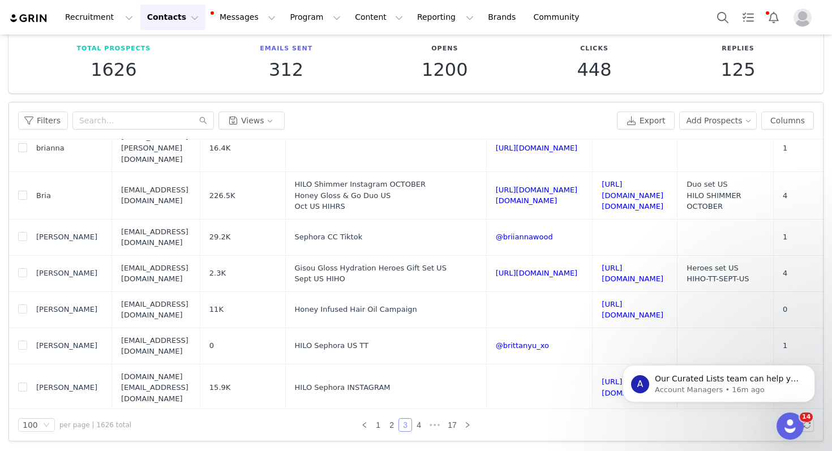
scroll to position [2849, 0]
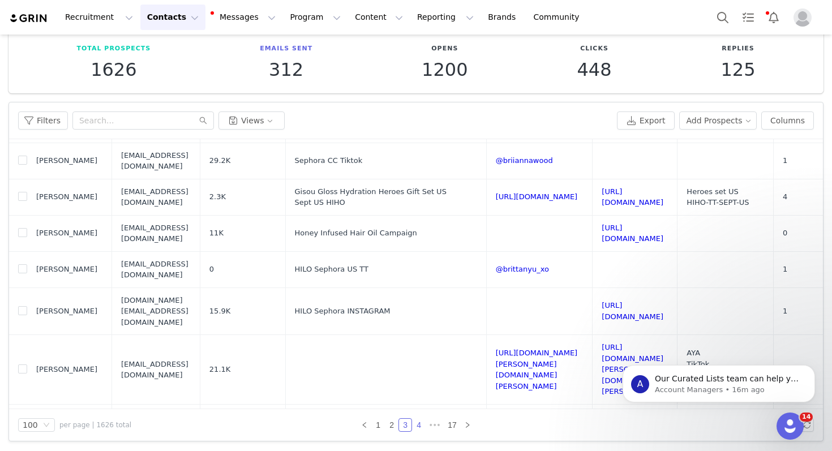
click at [424, 425] on link "4" at bounding box center [418, 425] width 12 height 12
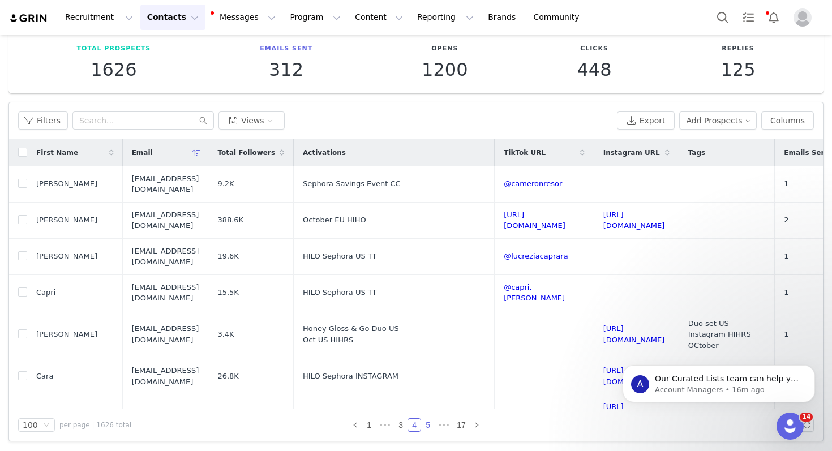
click at [431, 426] on link "5" at bounding box center [427, 425] width 12 height 12
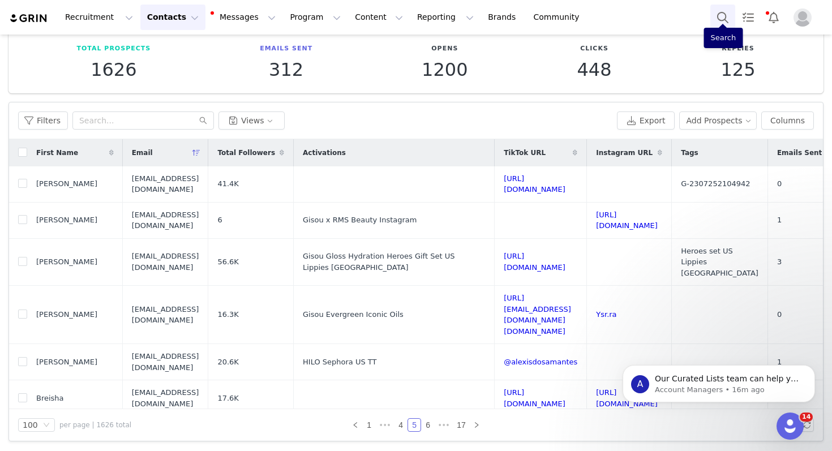
click at [720, 20] on button "Search" at bounding box center [722, 17] width 25 height 25
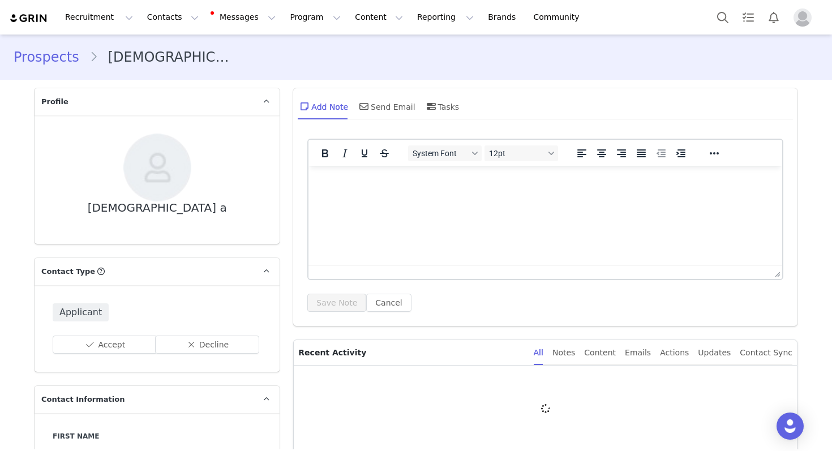
type input "+1 (United States)"
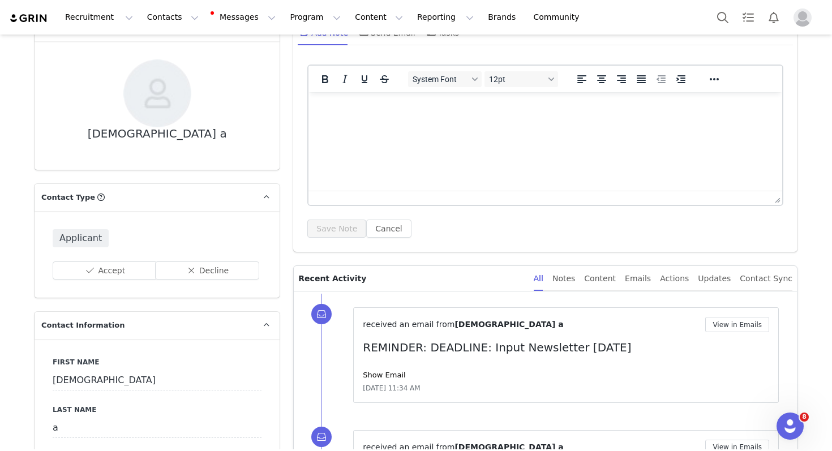
scroll to position [163, 0]
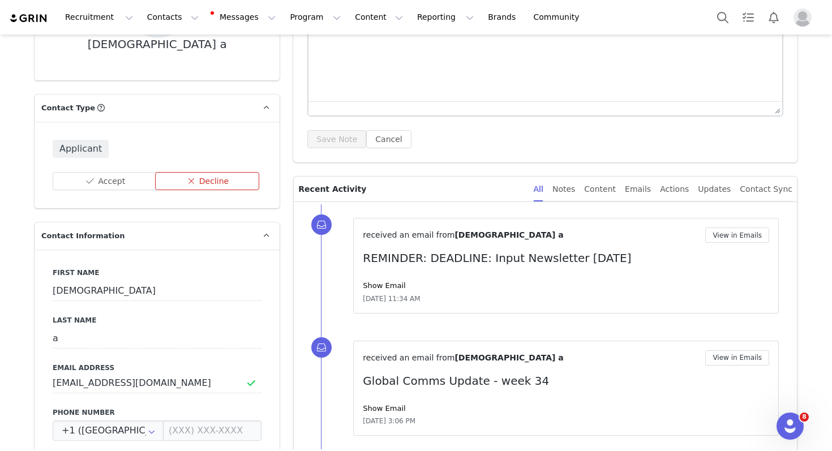
click at [208, 183] on button "Decline" at bounding box center [207, 181] width 105 height 18
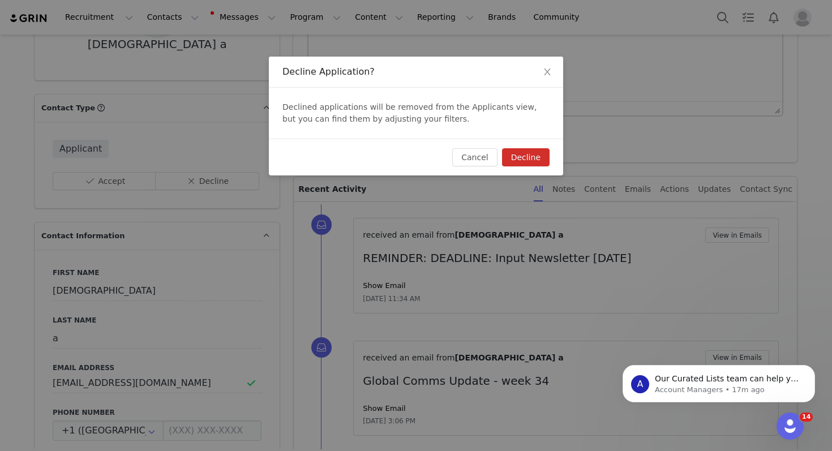
scroll to position [0, 0]
click at [552, 71] on span "Close" at bounding box center [547, 73] width 32 height 32
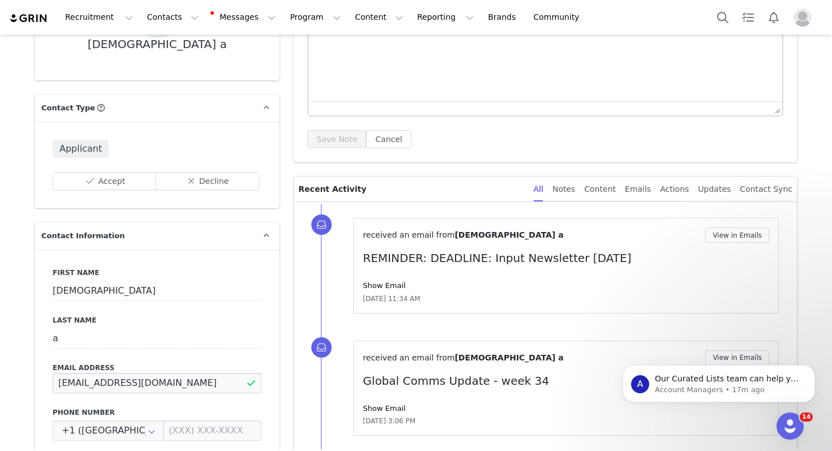
drag, startPoint x: 143, startPoint y: 383, endPoint x: 27, endPoint y: 385, distance: 115.4
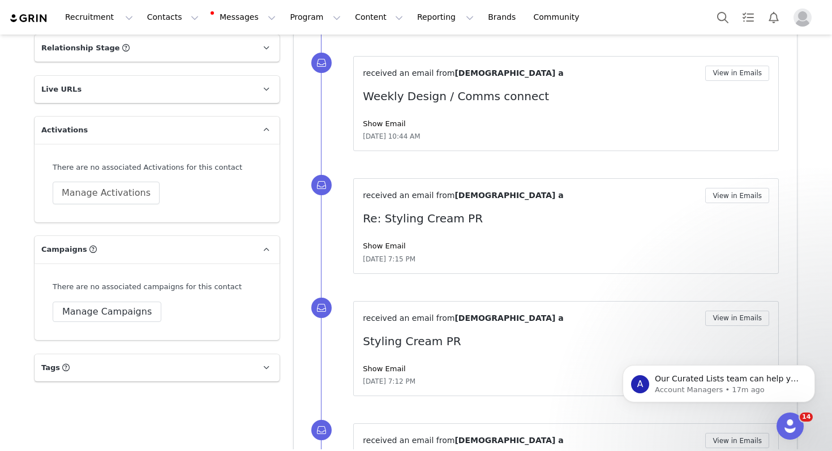
scroll to position [1204, 0]
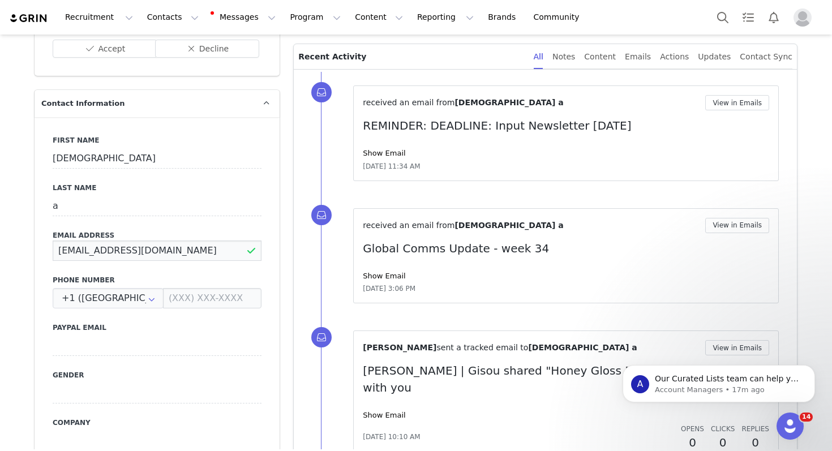
type input "hhhh@gmail.com"
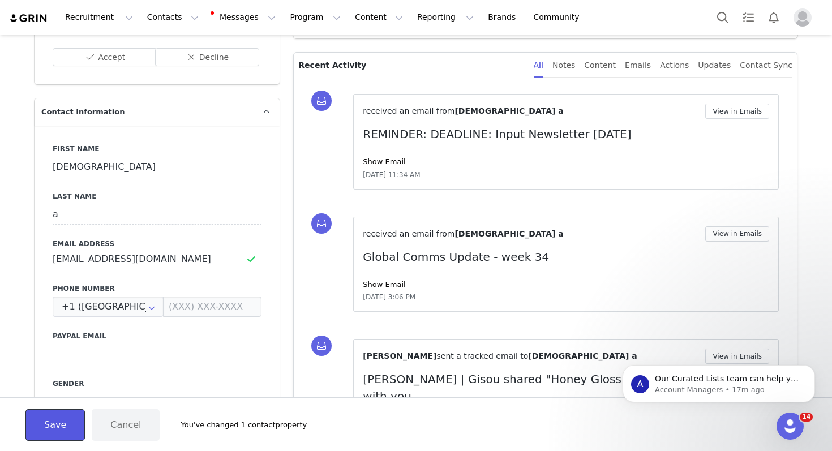
click at [54, 425] on button "Save" at bounding box center [54, 425] width 59 height 32
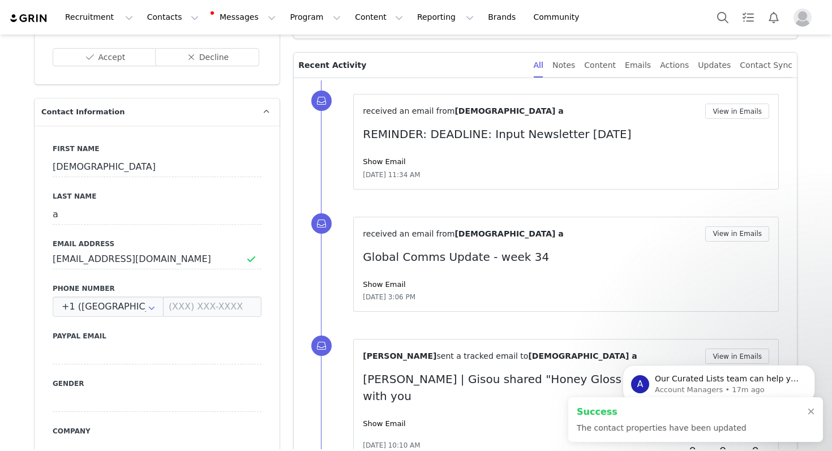
scroll to position [0, 0]
